Goal: Information Seeking & Learning: Learn about a topic

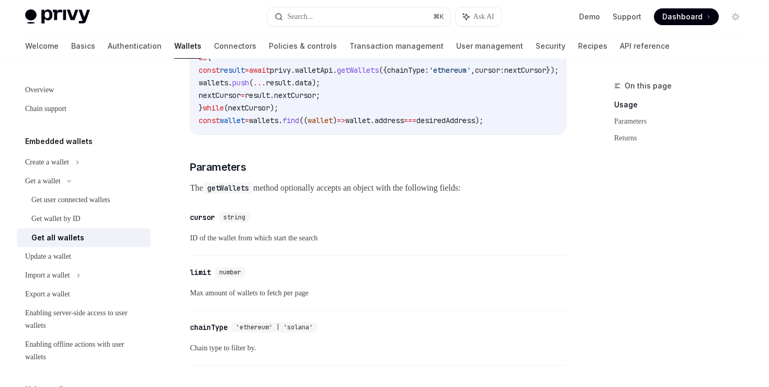
scroll to position [273, 0]
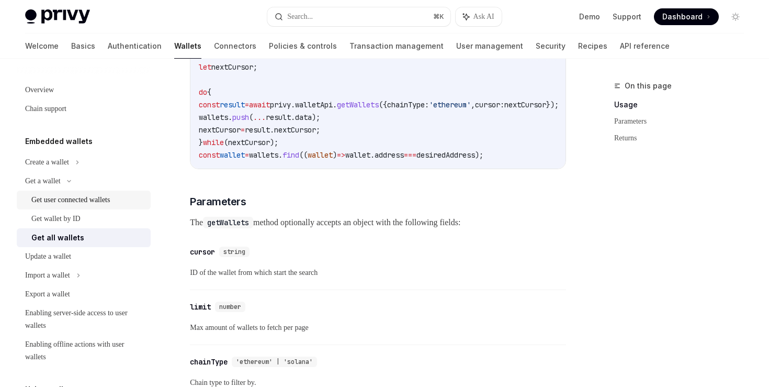
click at [72, 204] on div "Get user connected wallets" at bounding box center [70, 200] width 79 height 13
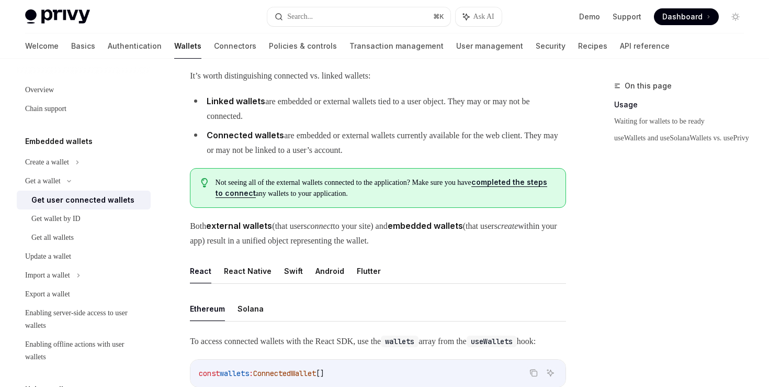
scroll to position [183, 0]
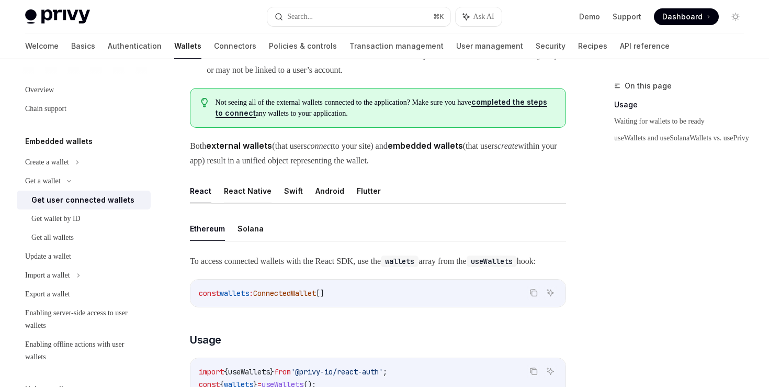
click at [260, 203] on button "React Native" at bounding box center [248, 190] width 48 height 25
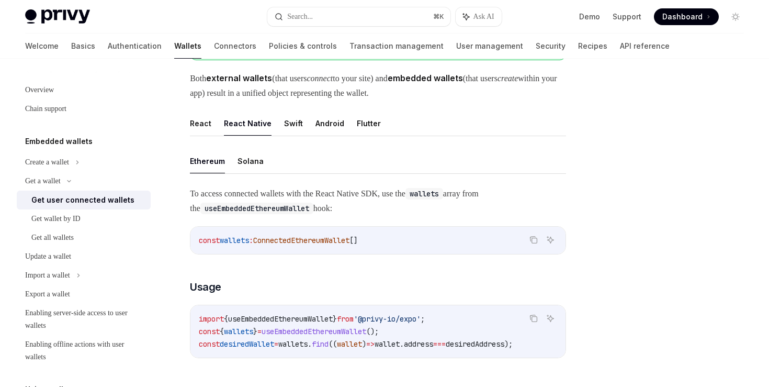
scroll to position [246, 0]
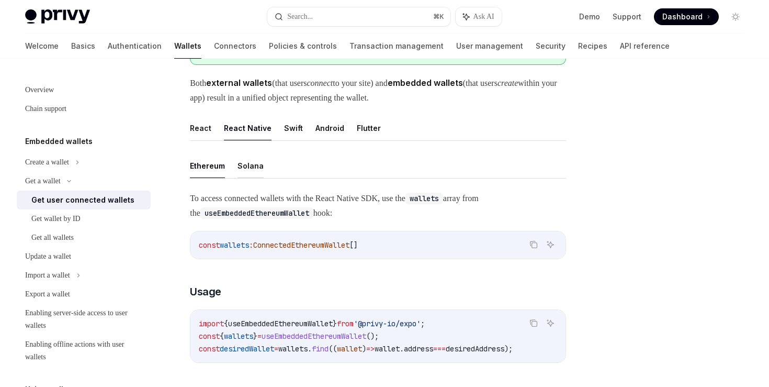
click at [243, 175] on button "Solana" at bounding box center [251, 165] width 26 height 25
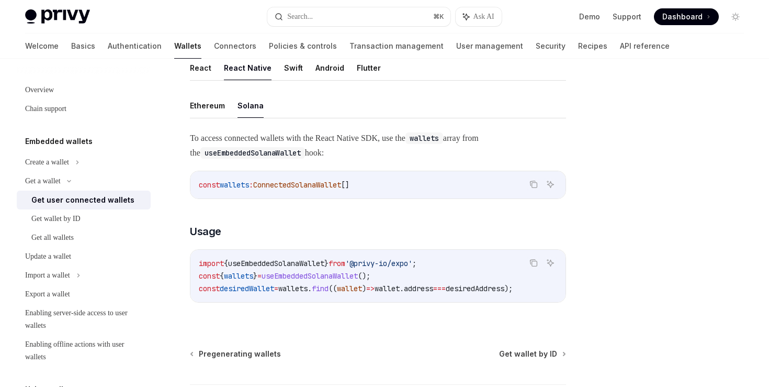
scroll to position [314, 0]
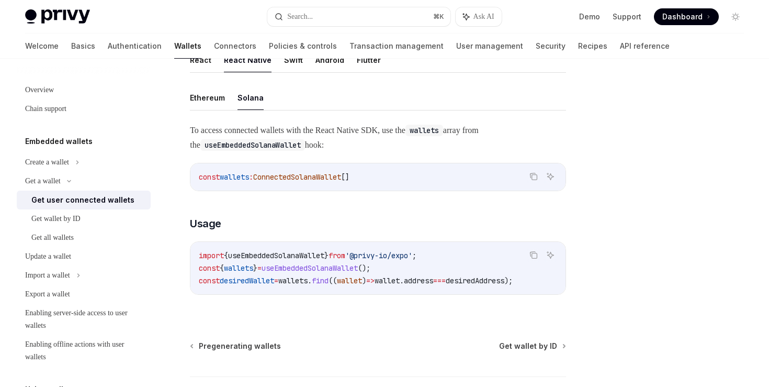
click at [241, 260] on span "useEmbeddedSolanaWallet" at bounding box center [276, 255] width 96 height 9
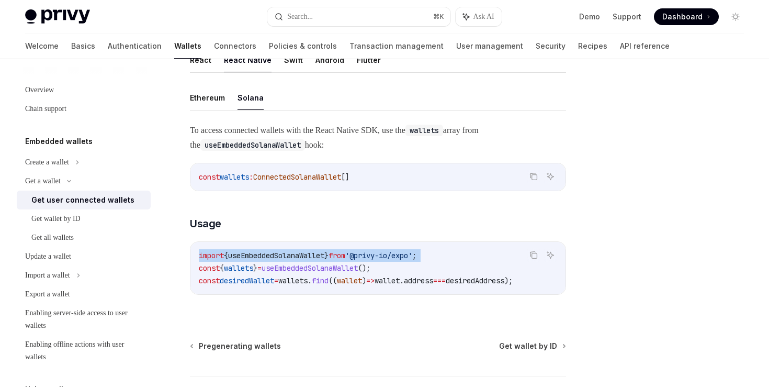
click at [241, 260] on span "useEmbeddedSolanaWallet" at bounding box center [276, 255] width 96 height 9
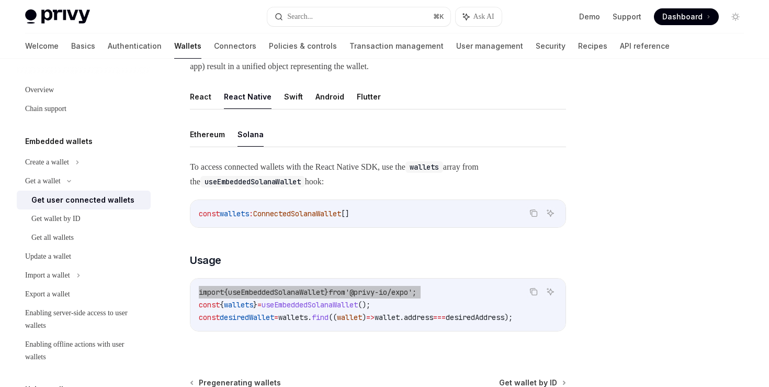
scroll to position [265, 0]
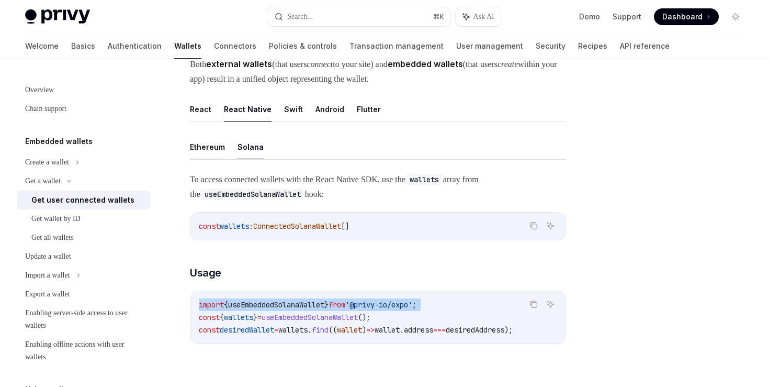
click at [215, 159] on button "Ethereum" at bounding box center [207, 147] width 35 height 25
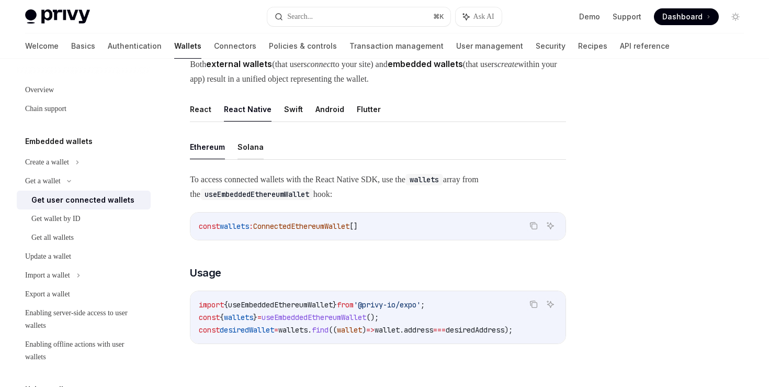
click at [256, 159] on button "Solana" at bounding box center [251, 147] width 26 height 25
type textarea "*"
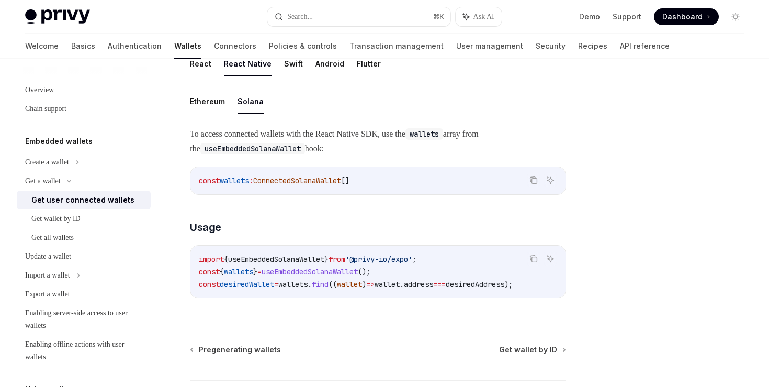
scroll to position [311, 0]
click at [290, 185] on span "ConnectedSolanaWallet" at bounding box center [297, 179] width 88 height 9
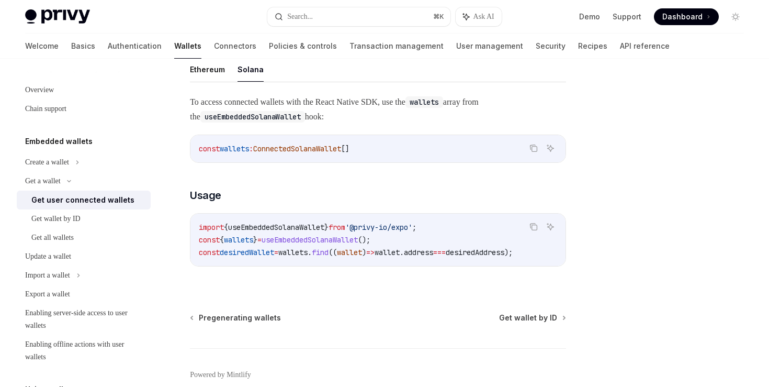
scroll to position [344, 0]
click at [294, 230] on span "useEmbeddedSolanaWallet" at bounding box center [276, 225] width 96 height 9
click at [306, 243] on span "useEmbeddedSolanaWallet" at bounding box center [310, 237] width 96 height 9
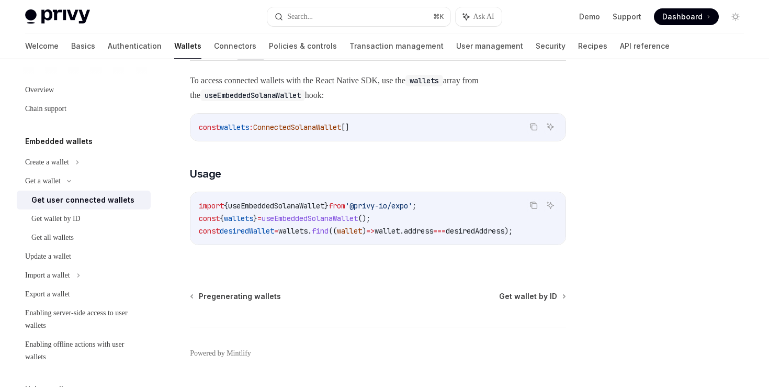
scroll to position [363, 0]
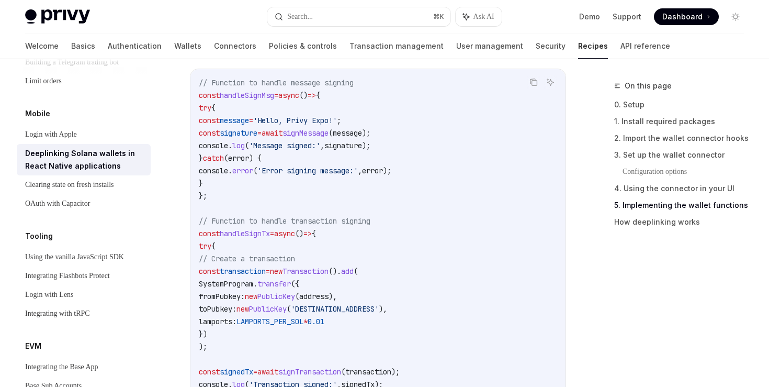
scroll to position [1498, 0]
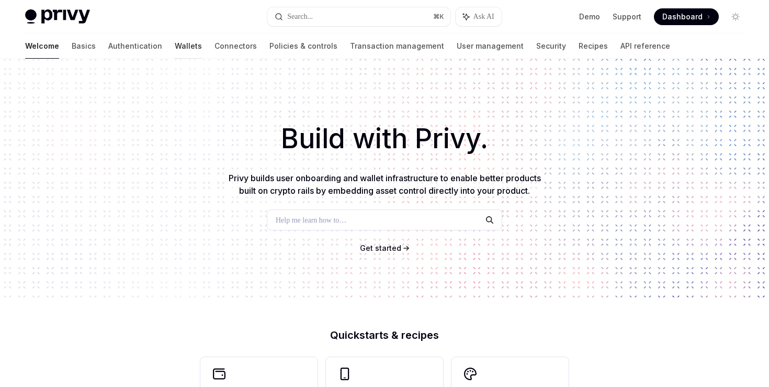
click at [175, 44] on link "Wallets" at bounding box center [188, 45] width 27 height 25
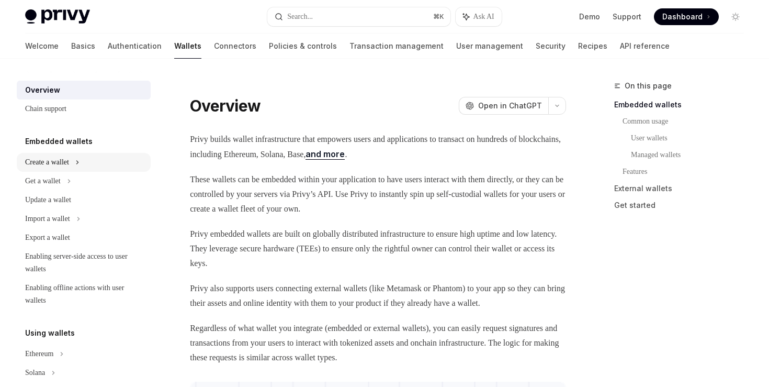
click at [60, 160] on div "Create a wallet" at bounding box center [47, 162] width 44 height 13
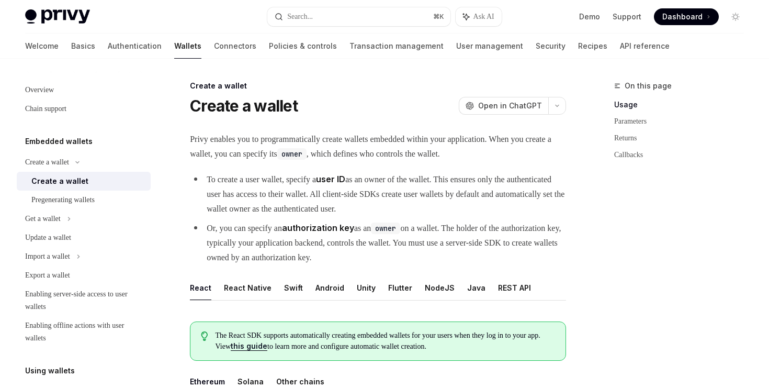
click at [68, 189] on link "Create a wallet" at bounding box center [84, 181] width 134 height 19
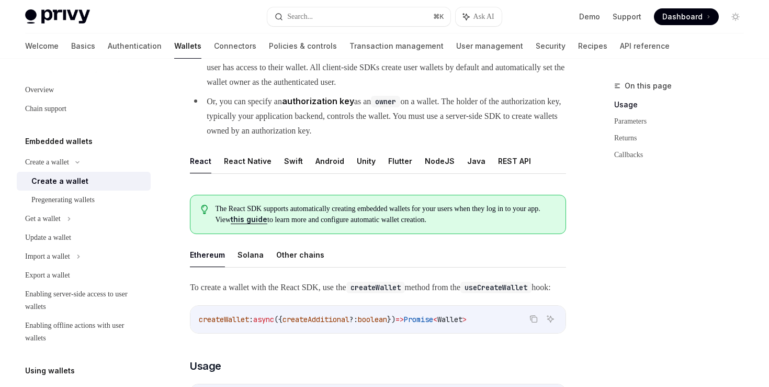
scroll to position [159, 0]
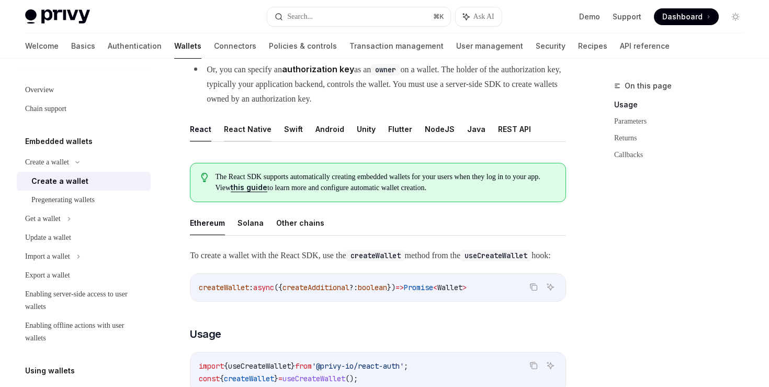
click at [246, 133] on button "React Native" at bounding box center [248, 129] width 48 height 25
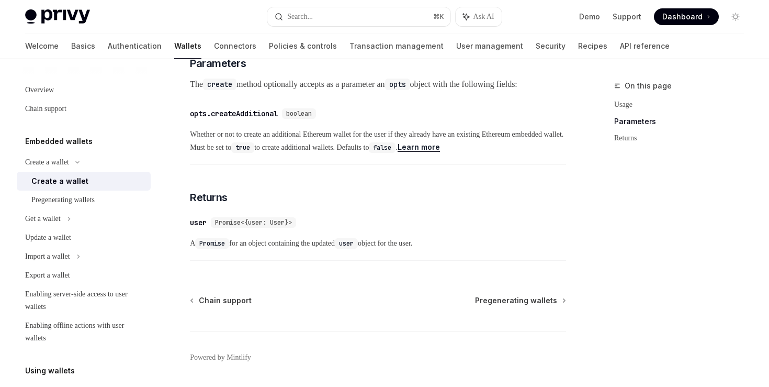
scroll to position [547, 0]
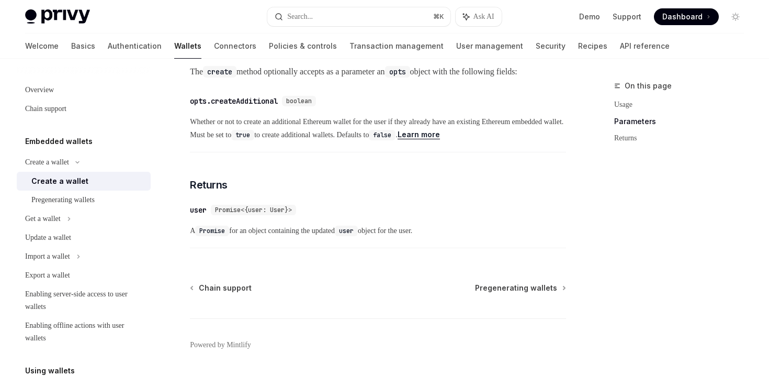
click at [259, 214] on span "Promise<{user: User}>" at bounding box center [253, 210] width 77 height 8
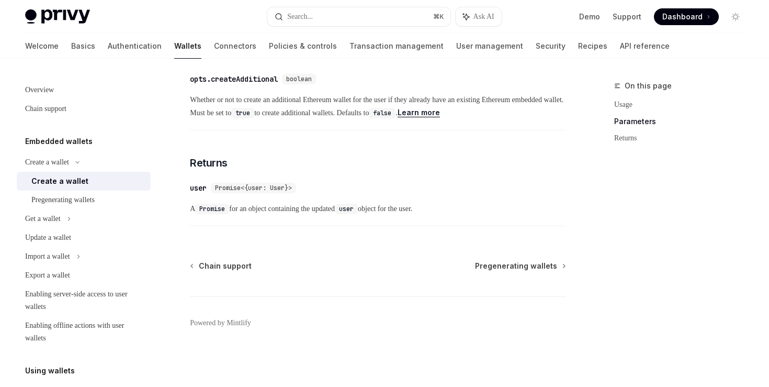
scroll to position [576, 0]
click at [90, 203] on div "Pregenerating wallets" at bounding box center [62, 200] width 63 height 13
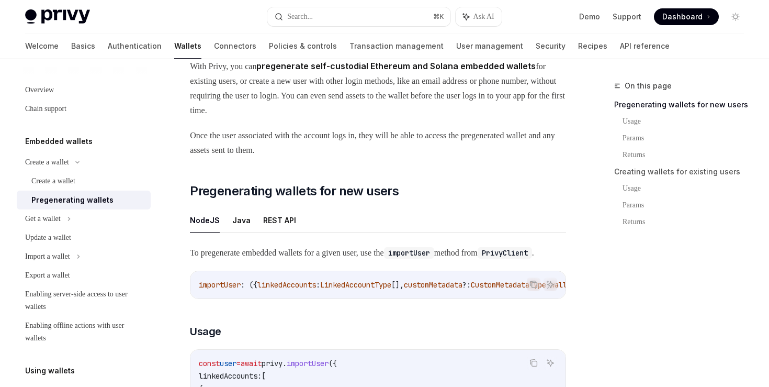
scroll to position [72, 0]
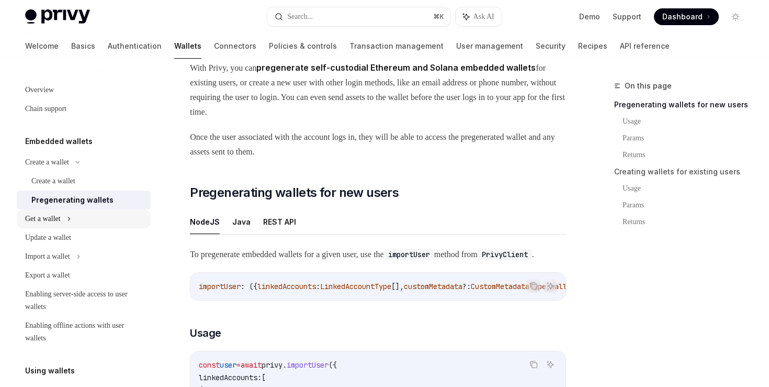
click at [52, 221] on div "Get a wallet" at bounding box center [43, 218] width 36 height 13
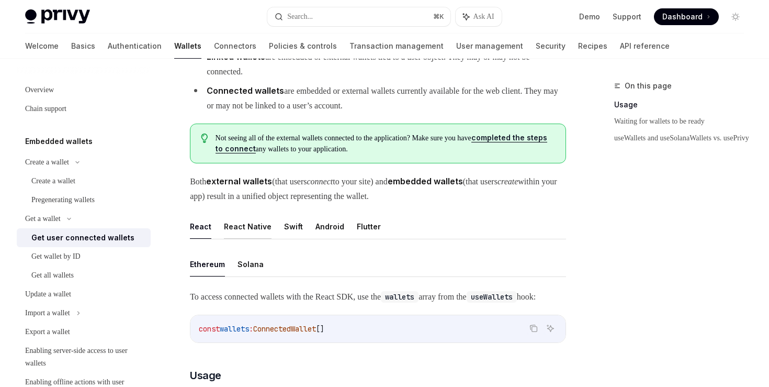
scroll to position [159, 0]
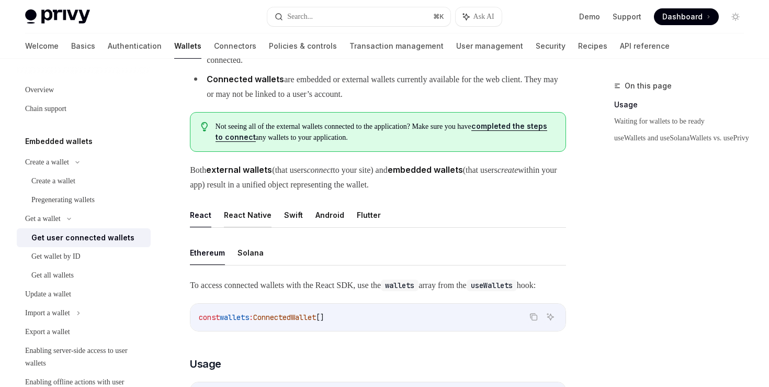
click at [251, 227] on button "React Native" at bounding box center [248, 215] width 48 height 25
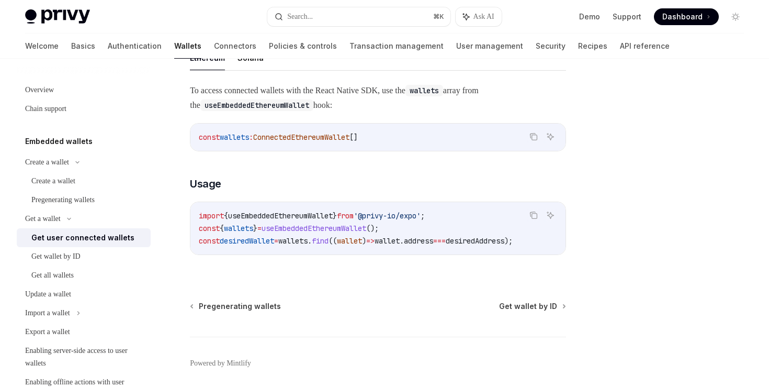
scroll to position [353, 0]
click at [62, 278] on div "Get all wallets" at bounding box center [52, 275] width 42 height 13
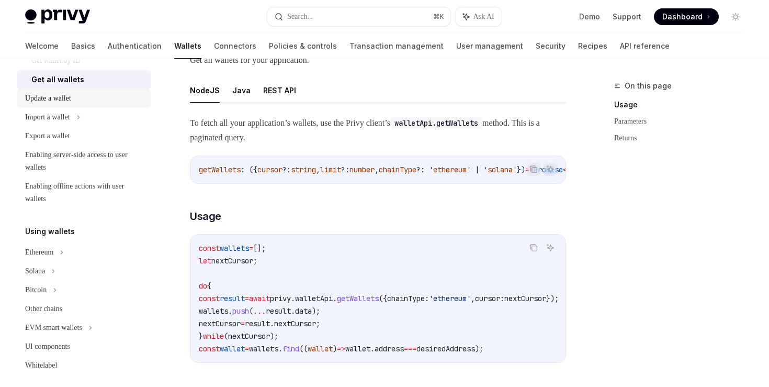
scroll to position [207, 0]
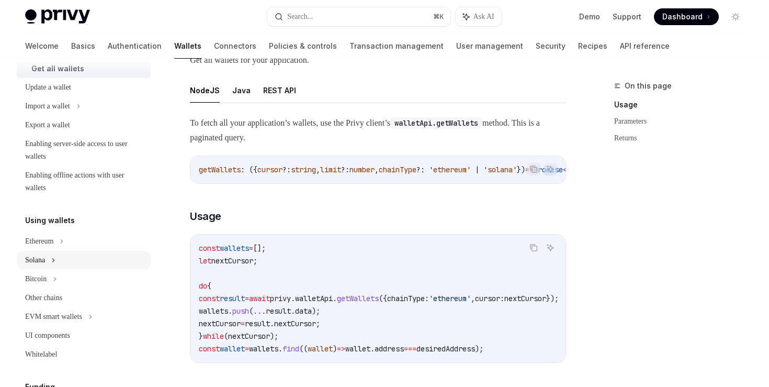
click at [44, 262] on div "Solana" at bounding box center [35, 260] width 20 height 13
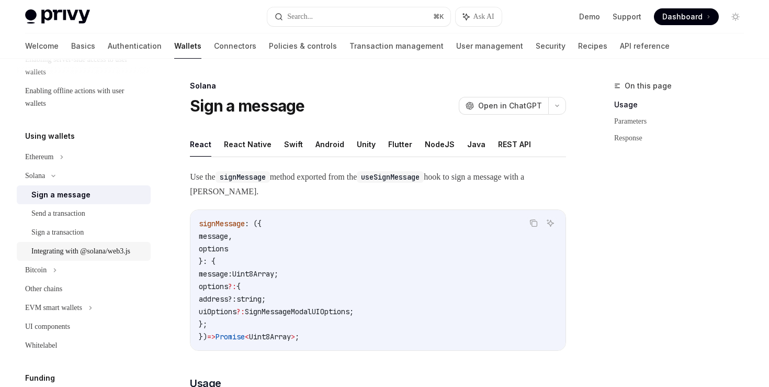
scroll to position [294, 0]
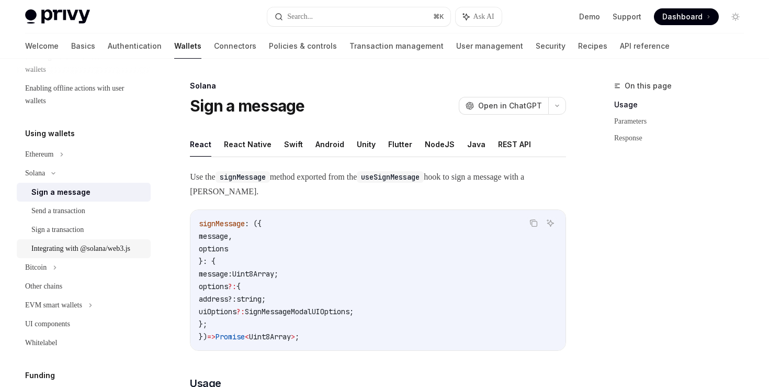
click at [69, 255] on div "Integrating with @solana/web3.js" at bounding box center [80, 248] width 99 height 13
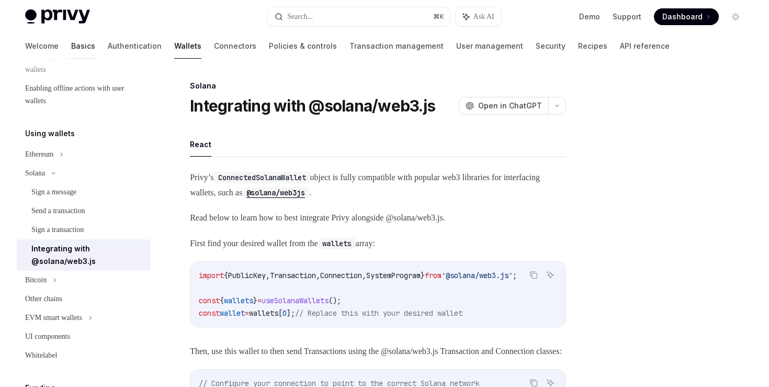
click at [71, 41] on link "Basics" at bounding box center [83, 45] width 24 height 25
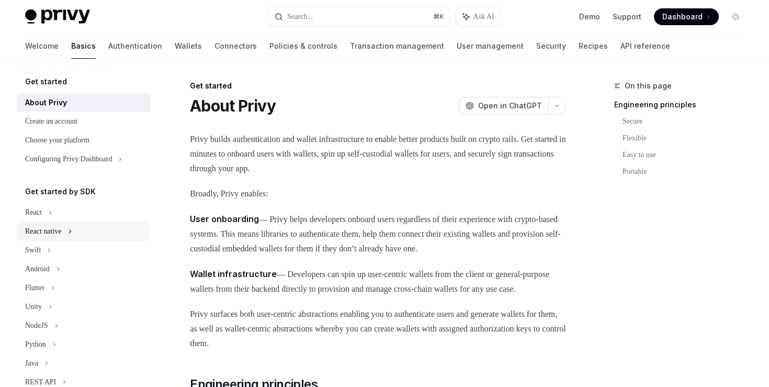
click at [54, 228] on div "React native" at bounding box center [43, 231] width 37 height 13
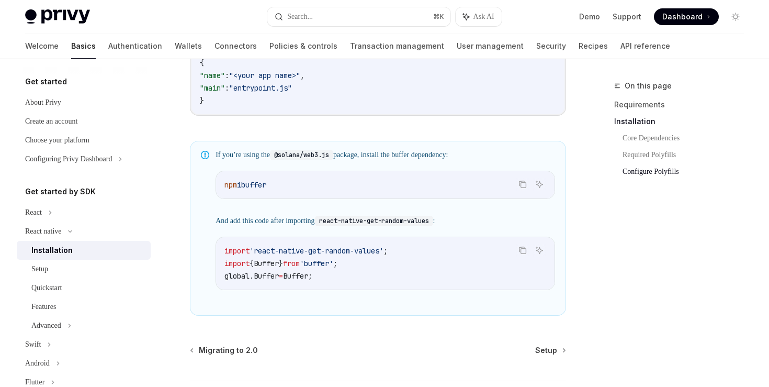
scroll to position [745, 0]
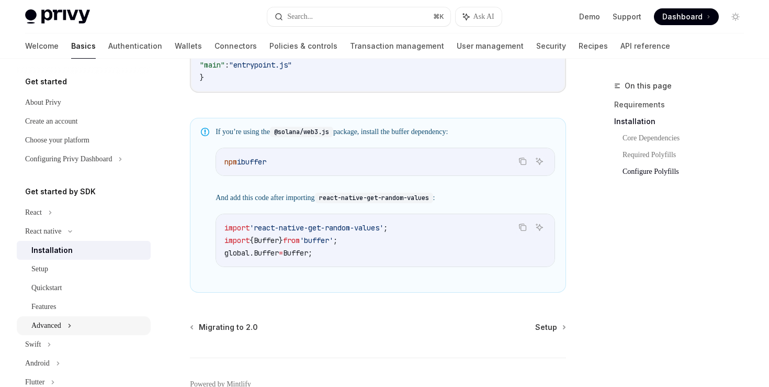
click at [60, 325] on div "Advanced" at bounding box center [46, 325] width 30 height 13
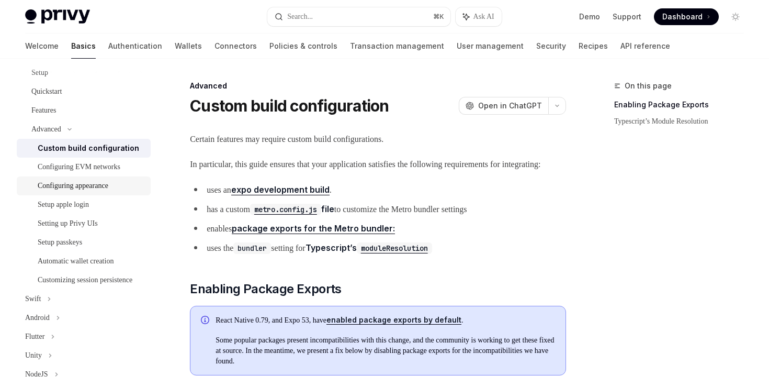
scroll to position [209, 0]
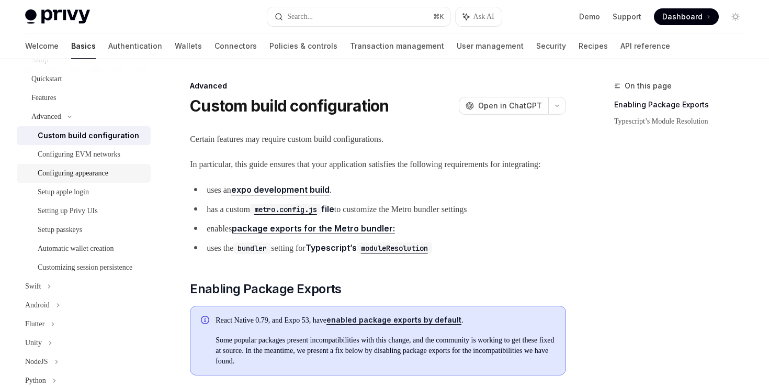
click at [97, 250] on div "Automatic wallet creation" at bounding box center [76, 248] width 76 height 13
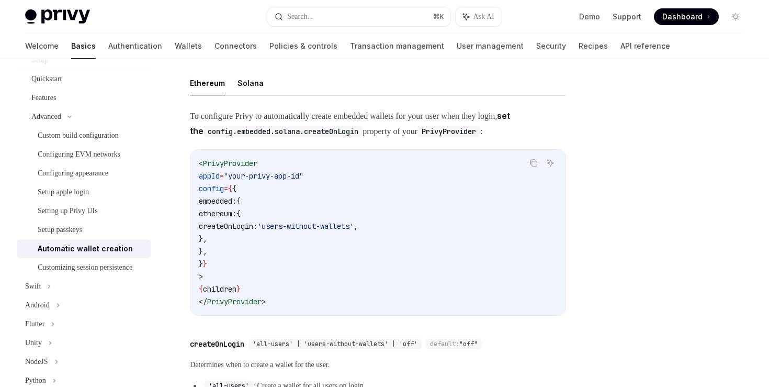
scroll to position [66, 0]
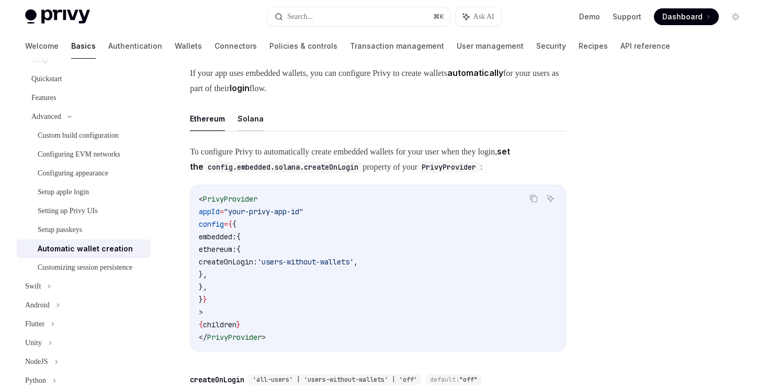
click at [242, 119] on button "Solana" at bounding box center [251, 118] width 26 height 25
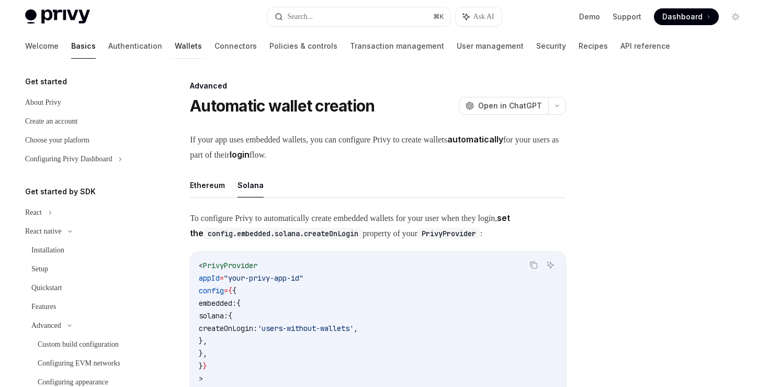
click at [175, 47] on link "Wallets" at bounding box center [188, 45] width 27 height 25
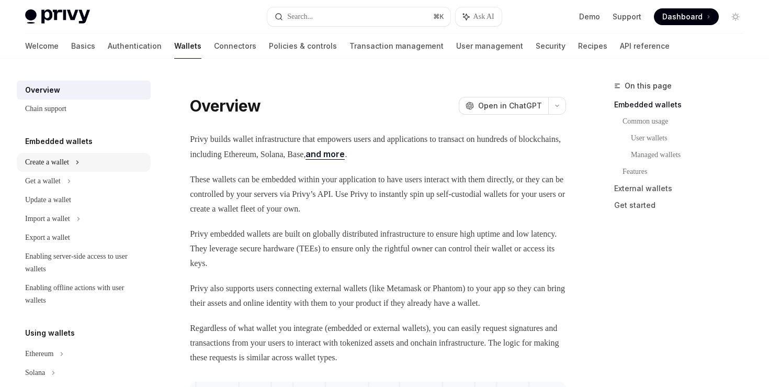
click at [68, 161] on div "Create a wallet" at bounding box center [47, 162] width 44 height 13
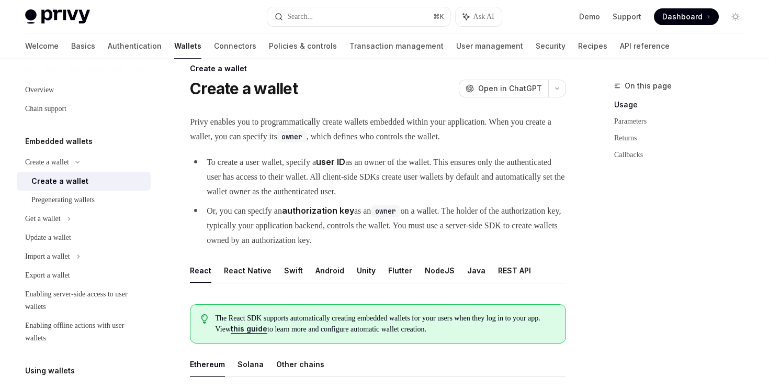
scroll to position [39, 0]
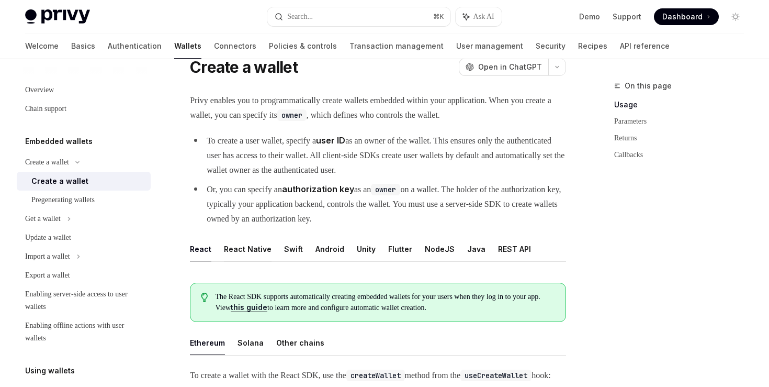
click at [244, 243] on button "React Native" at bounding box center [248, 249] width 48 height 25
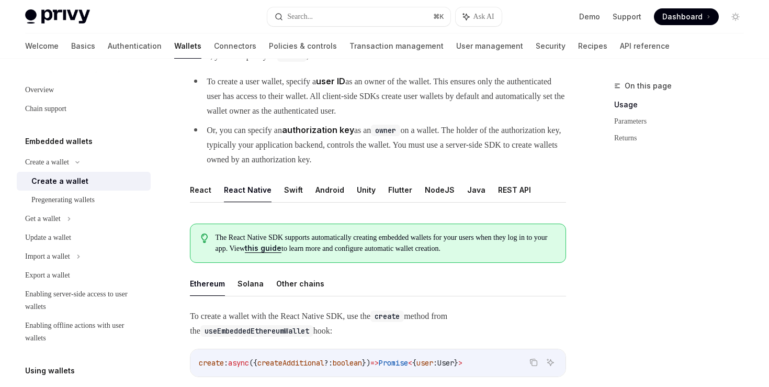
scroll to position [151, 0]
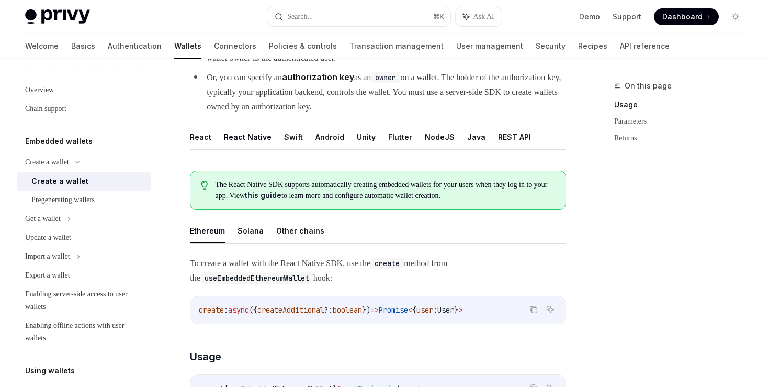
click at [282, 197] on link "this guide" at bounding box center [263, 195] width 37 height 9
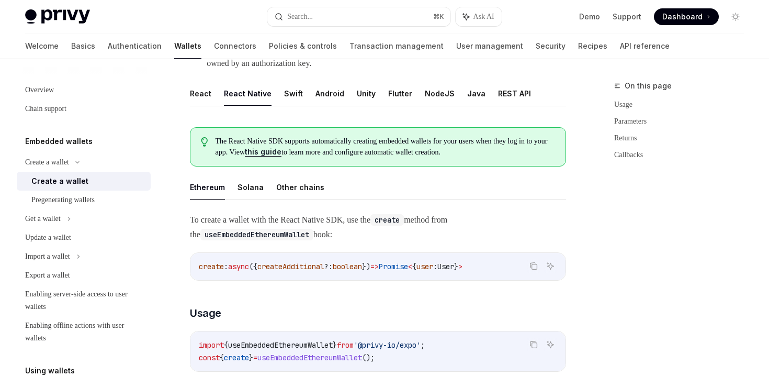
scroll to position [205, 0]
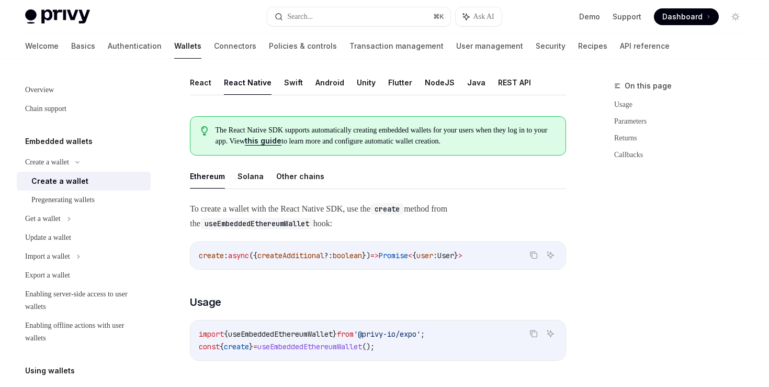
click at [49, 178] on div "Create a wallet" at bounding box center [59, 181] width 57 height 13
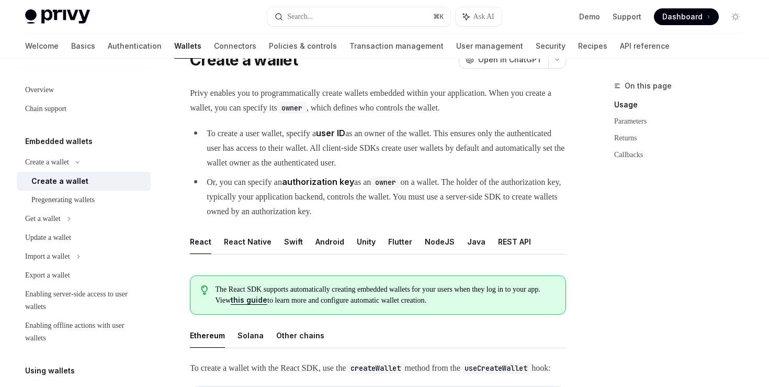
scroll to position [63, 0]
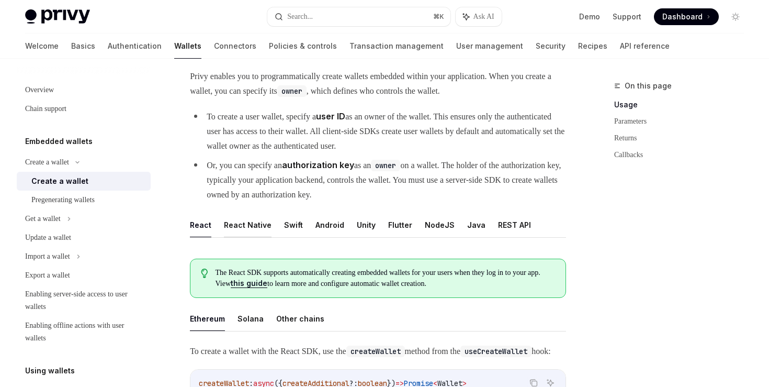
click at [242, 227] on button "React Native" at bounding box center [248, 224] width 48 height 25
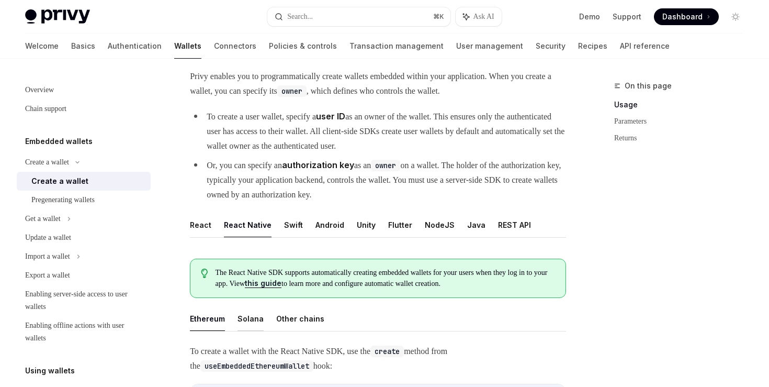
click at [253, 317] on button "Solana" at bounding box center [251, 318] width 26 height 25
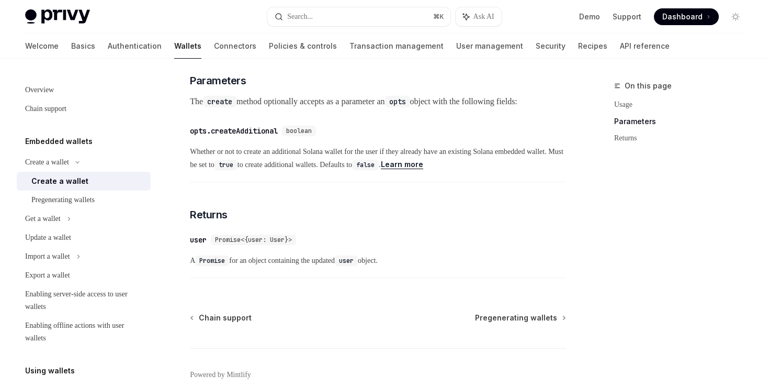
scroll to position [520, 0]
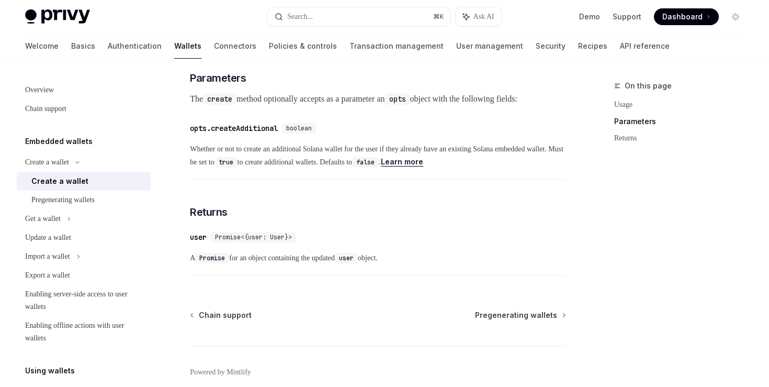
click at [358, 263] on code "user" at bounding box center [346, 258] width 23 height 10
click at [423, 166] on link "Learn more" at bounding box center [402, 161] width 42 height 9
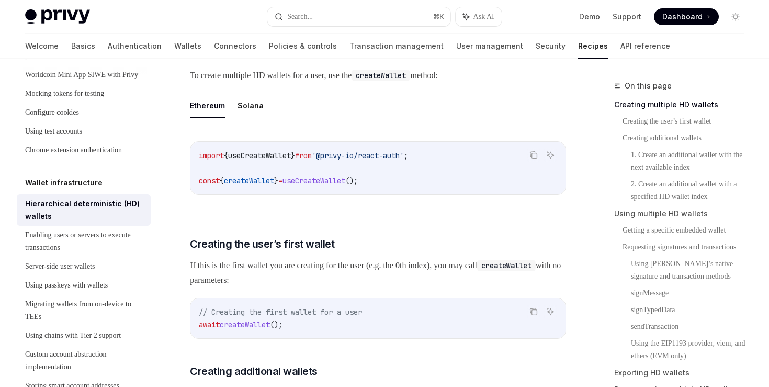
scroll to position [211, 0]
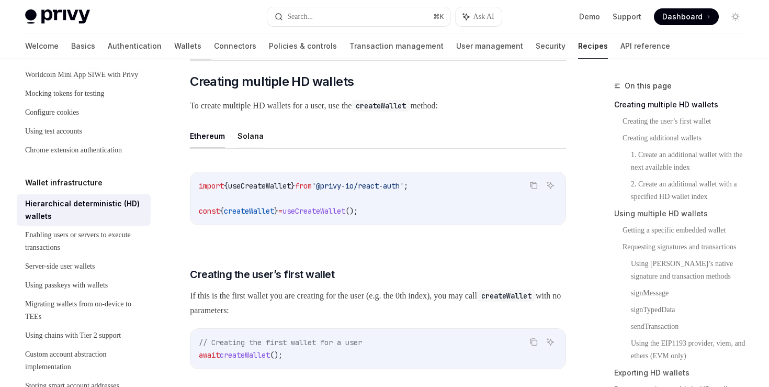
click at [242, 140] on button "Solana" at bounding box center [251, 136] width 26 height 25
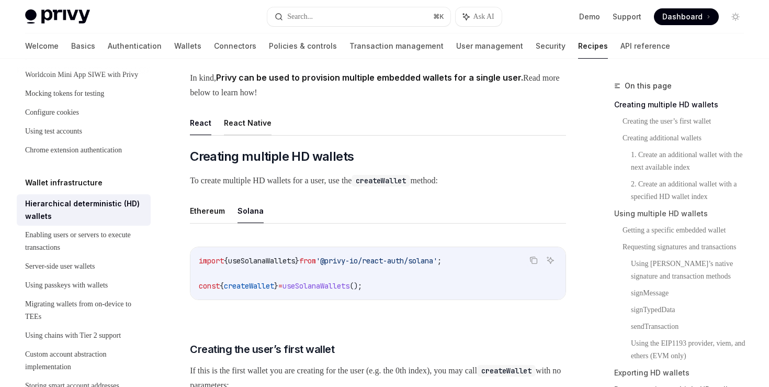
click at [248, 126] on button "React Native" at bounding box center [248, 122] width 48 height 25
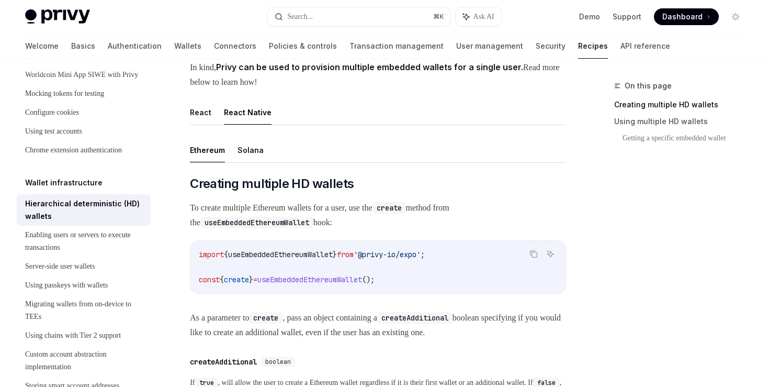
scroll to position [147, 0]
click at [235, 151] on ul "Ethereum Solana" at bounding box center [378, 150] width 376 height 25
click at [251, 149] on button "Solana" at bounding box center [251, 150] width 26 height 25
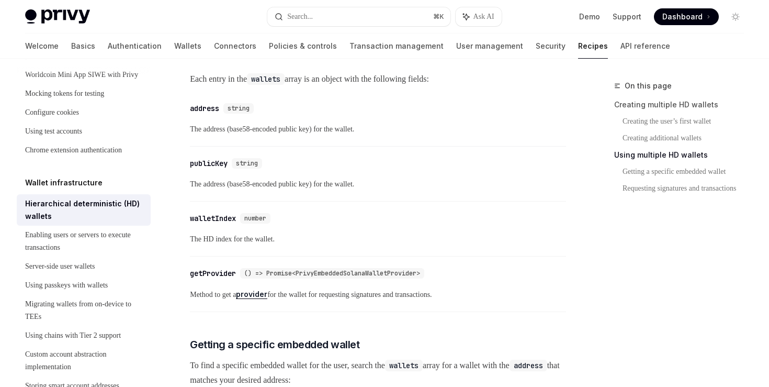
scroll to position [1010, 0]
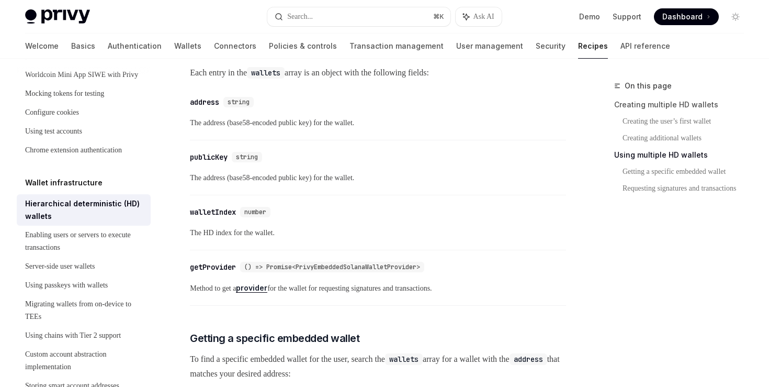
click at [266, 293] on link "provider" at bounding box center [251, 287] width 31 height 9
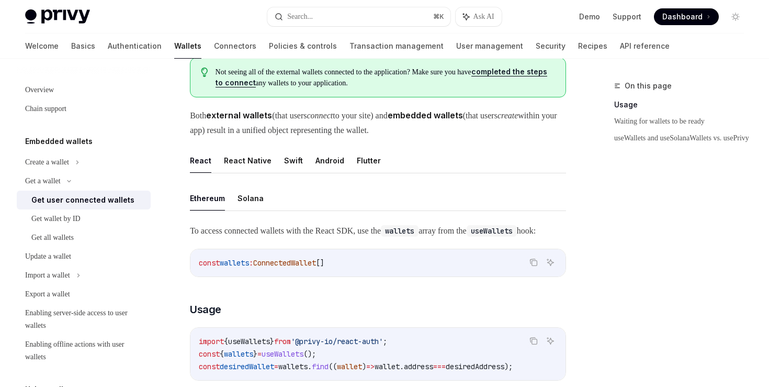
scroll to position [238, 0]
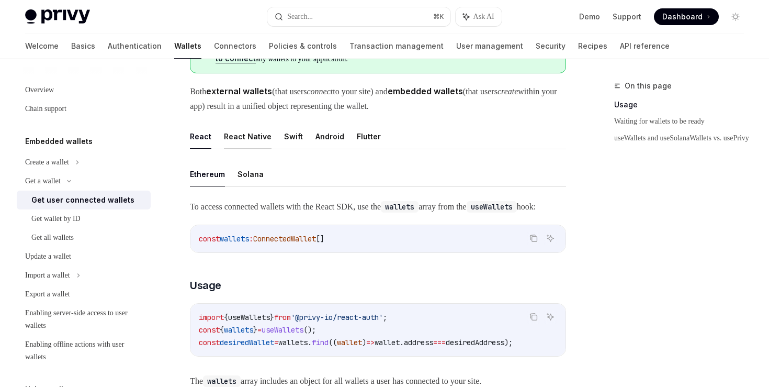
click at [238, 149] on button "React Native" at bounding box center [248, 136] width 48 height 25
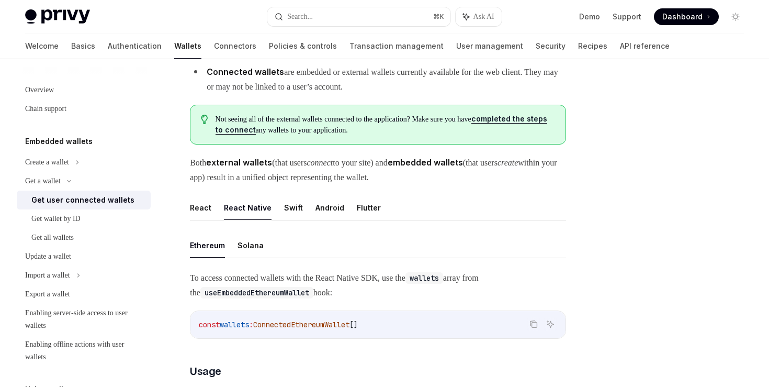
scroll to position [140, 0]
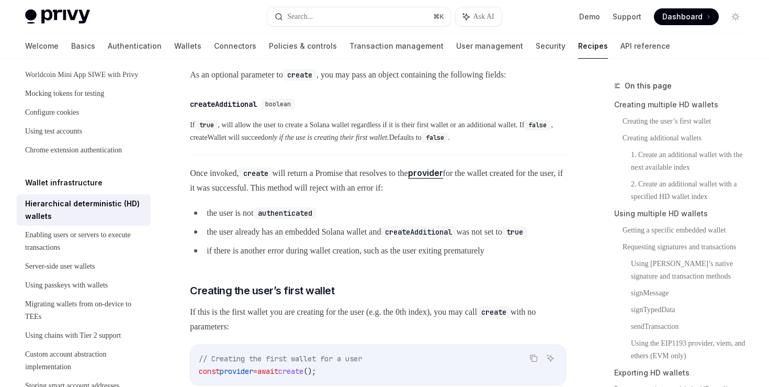
scroll to position [390, 0]
click at [443, 167] on link "provider" at bounding box center [425, 172] width 35 height 11
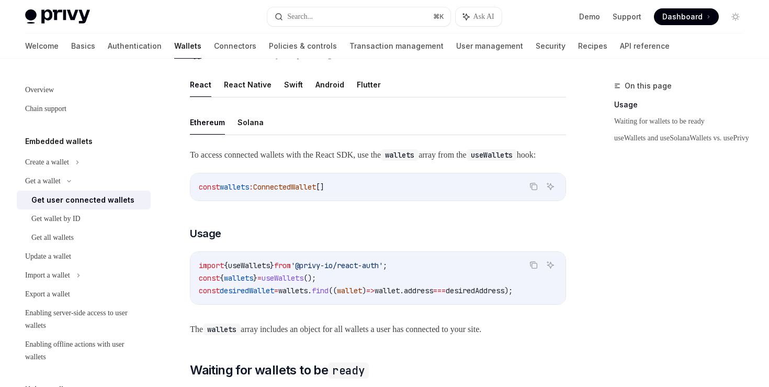
scroll to position [277, 0]
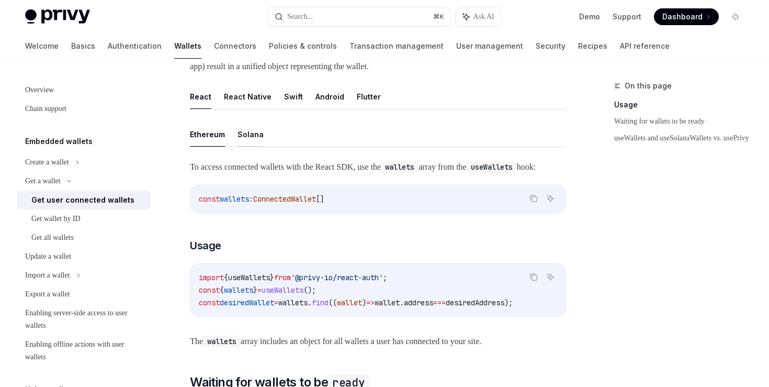
click at [250, 147] on button "Solana" at bounding box center [251, 134] width 26 height 25
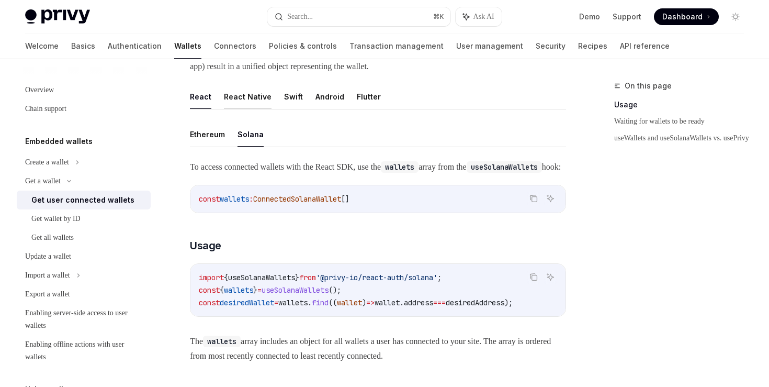
click at [228, 105] on button "React Native" at bounding box center [248, 96] width 48 height 25
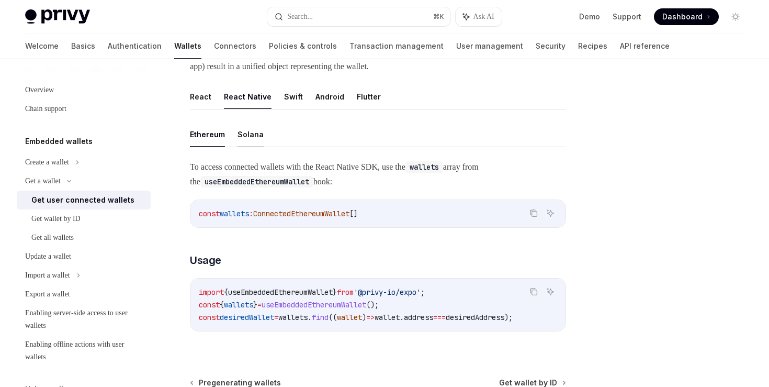
click at [252, 139] on button "Solana" at bounding box center [251, 134] width 26 height 25
type textarea "*"
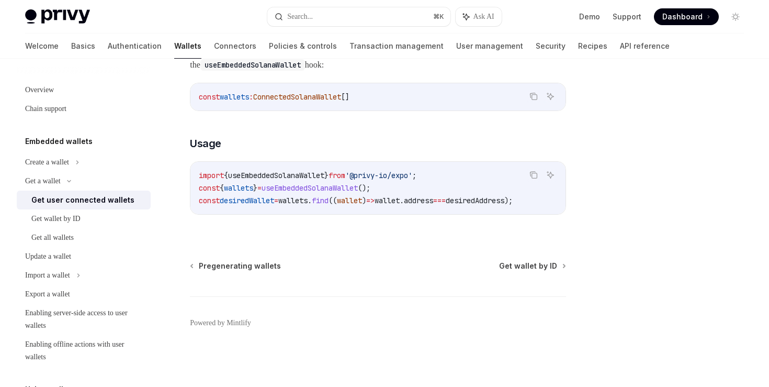
scroll to position [410, 0]
